Goal: Task Accomplishment & Management: Complete application form

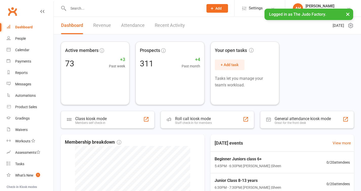
click at [96, 10] on input "text" at bounding box center [133, 8] width 133 height 7
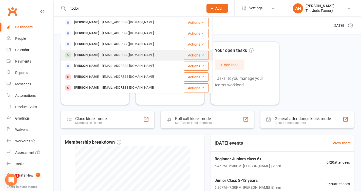
type input "todor"
click at [107, 55] on div "[EMAIL_ADDRESS][DOMAIN_NAME]" at bounding box center [128, 54] width 55 height 7
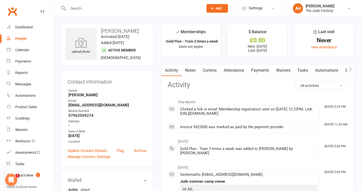
click at [100, 105] on strong "[EMAIL_ADDRESS][DOMAIN_NAME]" at bounding box center [107, 105] width 78 height 5
copy render-form-field "[EMAIL_ADDRESS][DOMAIN_NAME]"
click at [320, 10] on div "The Judo Factory" at bounding box center [320, 10] width 29 height 5
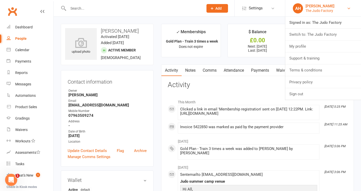
click at [320, 10] on div "The Judo Factory" at bounding box center [320, 10] width 29 height 5
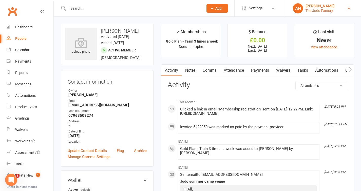
click at [318, 9] on div "The Judo Factory" at bounding box center [320, 10] width 29 height 5
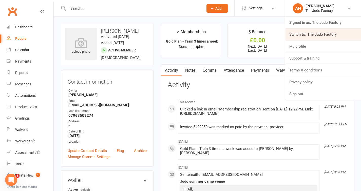
click at [310, 33] on link "Switch to: The Judo Factory" at bounding box center [324, 35] width 76 height 12
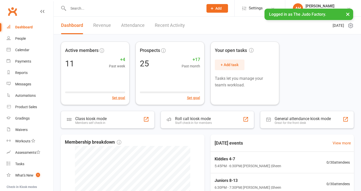
click at [224, 8] on button "Add" at bounding box center [218, 8] width 22 height 9
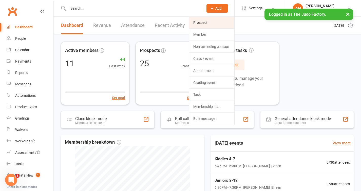
click at [212, 22] on link "Prospect" at bounding box center [211, 23] width 45 height 12
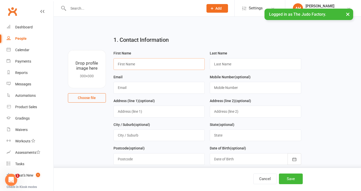
click at [164, 62] on input "text" at bounding box center [160, 64] width 92 height 12
type input "p"
type input "Stoyan"
type input "Todorov"
paste input "[EMAIL_ADDRESS][DOMAIN_NAME]"
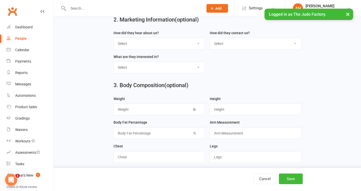
scroll to position [206, 0]
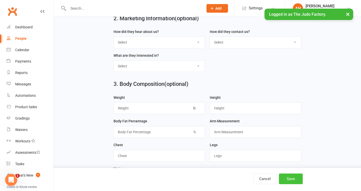
type input "[EMAIL_ADDRESS][DOMAIN_NAME]"
click at [302, 181] on button "Save" at bounding box center [291, 179] width 24 height 11
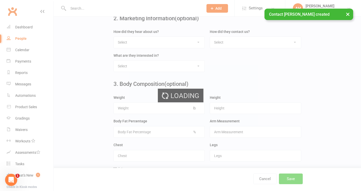
scroll to position [0, 0]
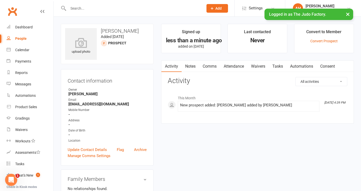
click at [210, 65] on link "Comms" at bounding box center [209, 67] width 21 height 12
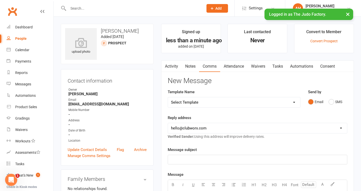
click at [213, 103] on select "Select Template [SMS] [Default template - review before using] Appointment remi…" at bounding box center [234, 102] width 132 height 10
select select "10"
click at [201, 129] on select "hello@clubworx.com admin@thejudofactory.com" at bounding box center [257, 128] width 179 height 10
select select "1"
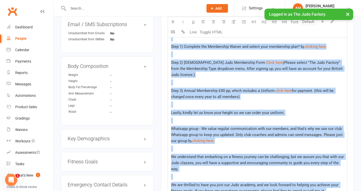
scroll to position [243, 0]
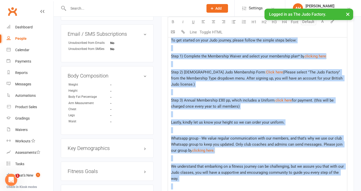
drag, startPoint x: 230, startPoint y: 81, endPoint x: 170, endPoint y: 41, distance: 72.5
click at [170, 41] on div "Dear ﻿ {contact-first-name} We are delighted to introduce you to our Judo acade…" at bounding box center [257, 103] width 179 height 284
copy div "To get started on your Judo journey, please follow the simple steps below: Step…"
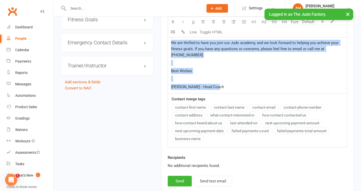
scroll to position [405, 0]
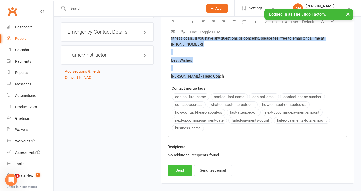
click at [182, 170] on button "Send" at bounding box center [180, 170] width 24 height 11
select select
select select "0"
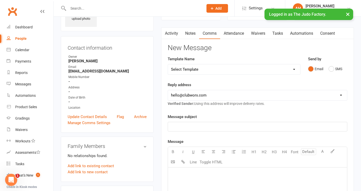
scroll to position [0, 0]
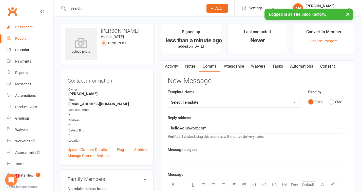
click at [28, 28] on div "Dashboard" at bounding box center [23, 27] width 17 height 4
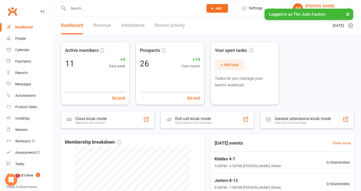
click at [324, 8] on div "[PERSON_NAME]" at bounding box center [320, 6] width 29 height 5
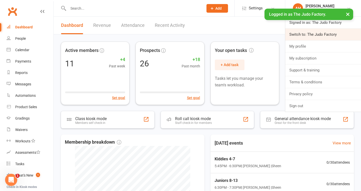
click at [317, 34] on link "Switch to: The Judo Factory" at bounding box center [324, 35] width 76 height 12
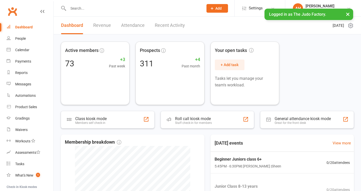
click at [111, 12] on input "text" at bounding box center [133, 8] width 133 height 7
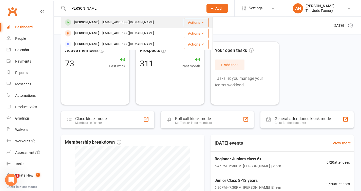
type input "bonita"
click at [115, 20] on div "qat11@hotmail.com" at bounding box center [128, 22] width 55 height 7
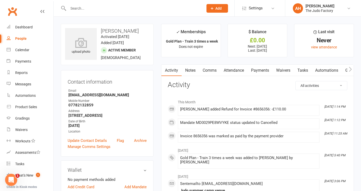
click at [259, 69] on link "Payments" at bounding box center [260, 71] width 25 height 12
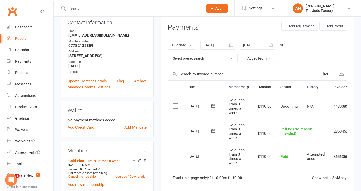
scroll to position [60, 0]
click at [21, 29] on div "Dashboard" at bounding box center [23, 27] width 17 height 4
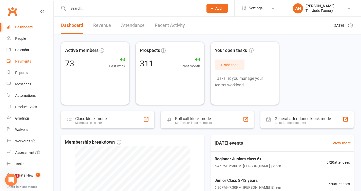
click at [23, 60] on div "Payments" at bounding box center [23, 61] width 16 height 4
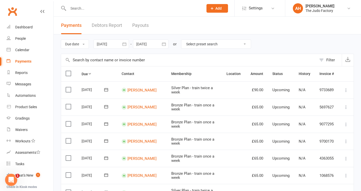
click at [105, 25] on link "Debtors Report" at bounding box center [107, 25] width 30 height 17
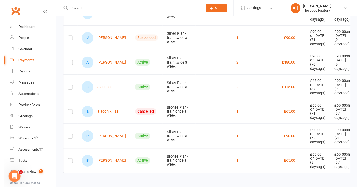
scroll to position [237, 0]
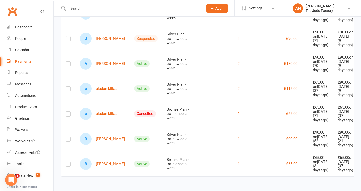
click at [67, 115] on label at bounding box center [68, 115] width 5 height 0
click at [67, 112] on input "checkbox" at bounding box center [68, 112] width 5 height 0
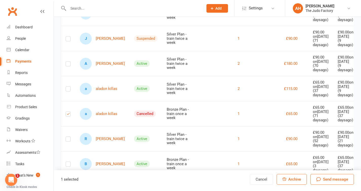
click at [300, 179] on span "Archive" at bounding box center [295, 179] width 13 height 5
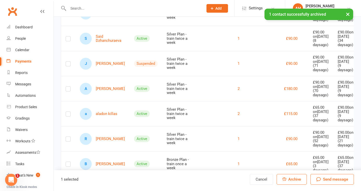
scroll to position [178, 0]
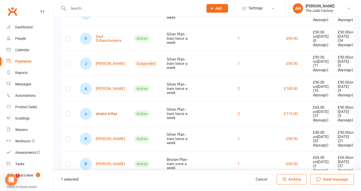
click at [105, 108] on link "a aladon killas" at bounding box center [99, 114] width 38 height 12
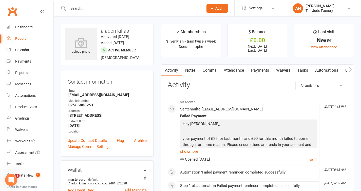
click at [254, 69] on link "Payments" at bounding box center [260, 71] width 25 height 12
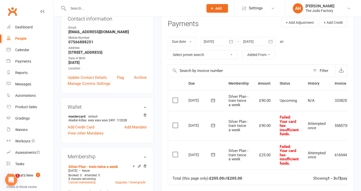
scroll to position [57, 0]
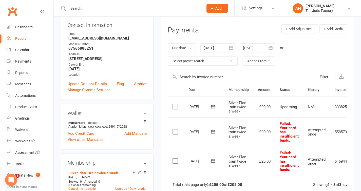
click at [217, 48] on div at bounding box center [218, 47] width 35 height 9
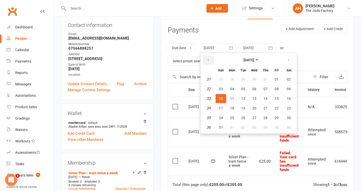
click at [209, 58] on icon "button" at bounding box center [209, 60] width 4 height 4
click at [236, 90] on button "05" at bounding box center [232, 88] width 11 height 9
type input "05 May 2025"
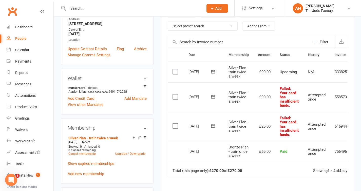
scroll to position [91, 0]
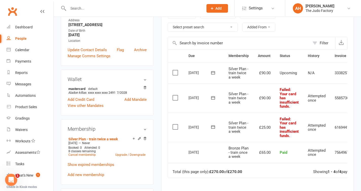
click at [214, 126] on icon at bounding box center [213, 127] width 5 height 5
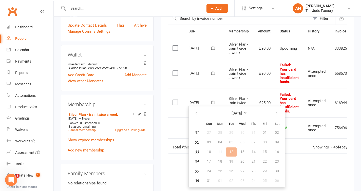
scroll to position [117, 0]
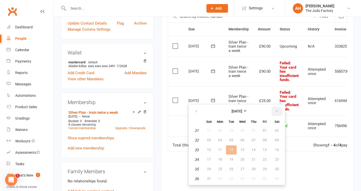
click at [277, 110] on icon "button" at bounding box center [277, 112] width 4 height 4
click at [244, 142] on span "10" at bounding box center [243, 140] width 4 height 4
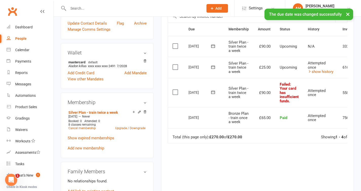
click at [215, 92] on icon at bounding box center [213, 92] width 5 height 5
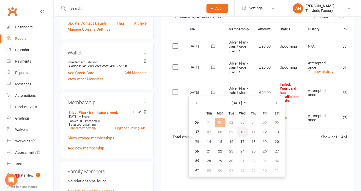
click at [244, 133] on span "10" at bounding box center [243, 132] width 4 height 4
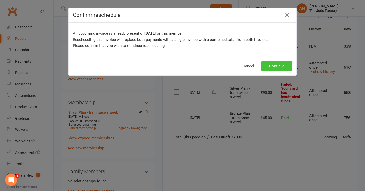
click at [271, 67] on button "Continue" at bounding box center [276, 66] width 31 height 11
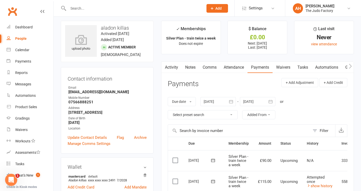
scroll to position [0, 0]
